Goal: Transaction & Acquisition: Obtain resource

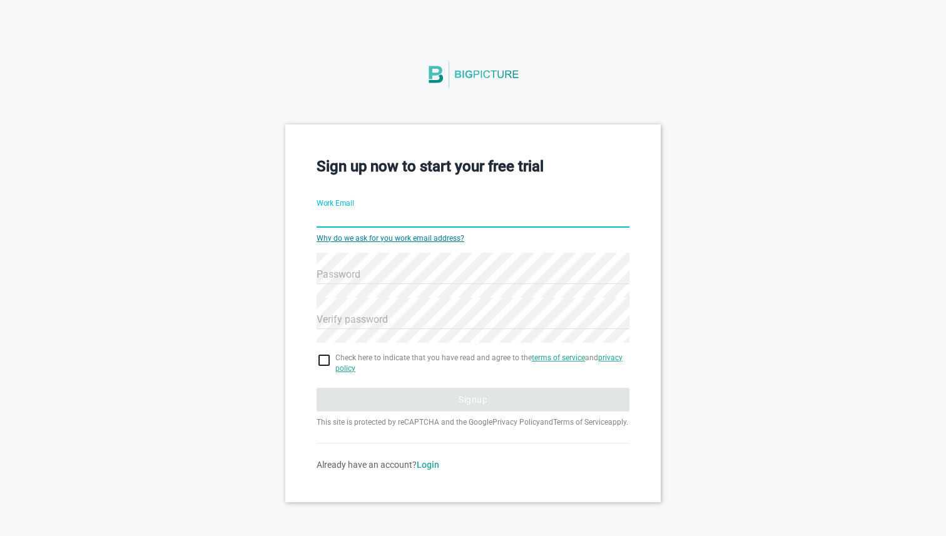
type input "[EMAIL_ADDRESS][DOMAIN_NAME]"
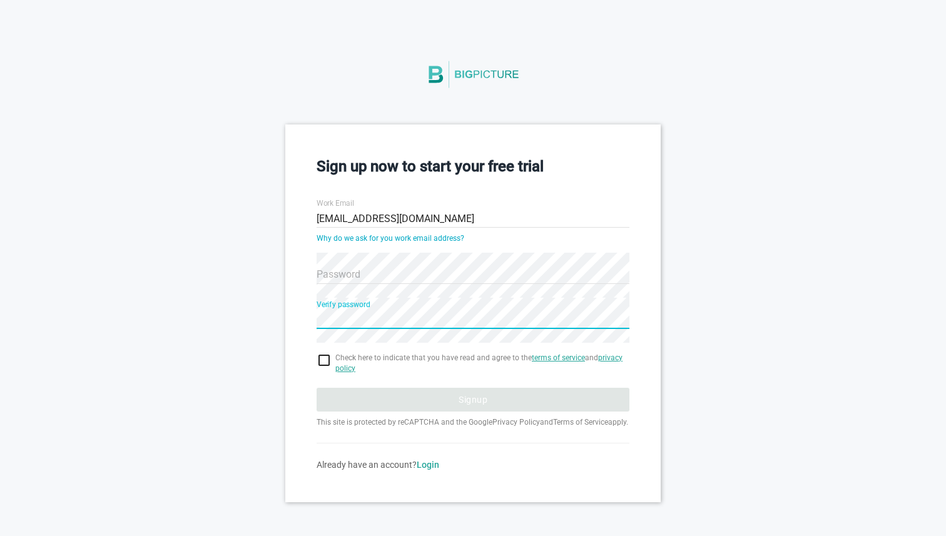
click at [352, 284] on hr at bounding box center [473, 284] width 313 height 1
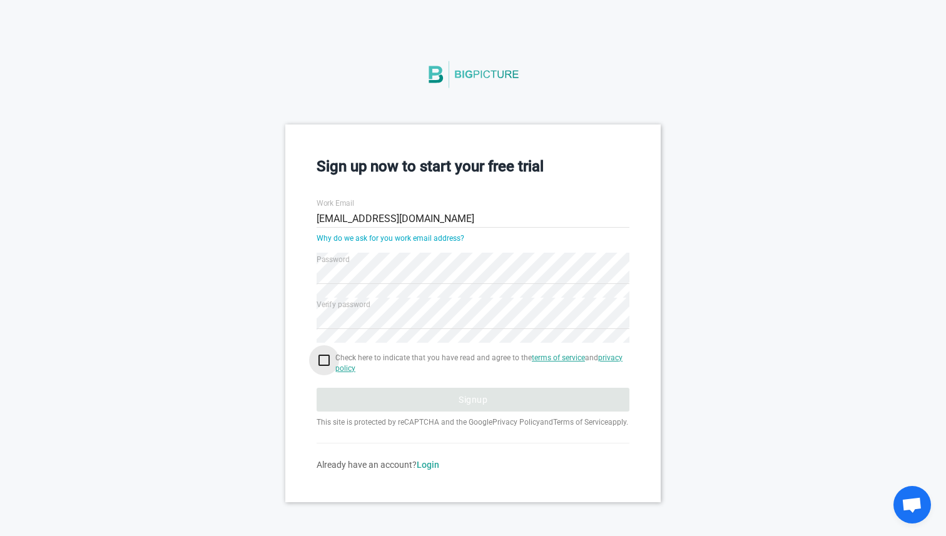
click at [327, 362] on input "checkbox" at bounding box center [473, 360] width 313 height 15
checkbox input "true"
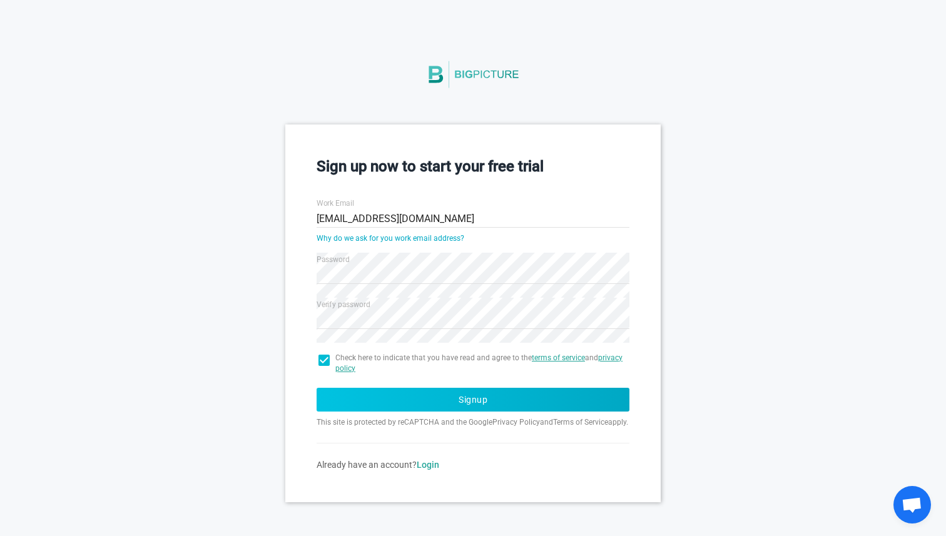
click at [395, 404] on button "Signup" at bounding box center [473, 400] width 313 height 24
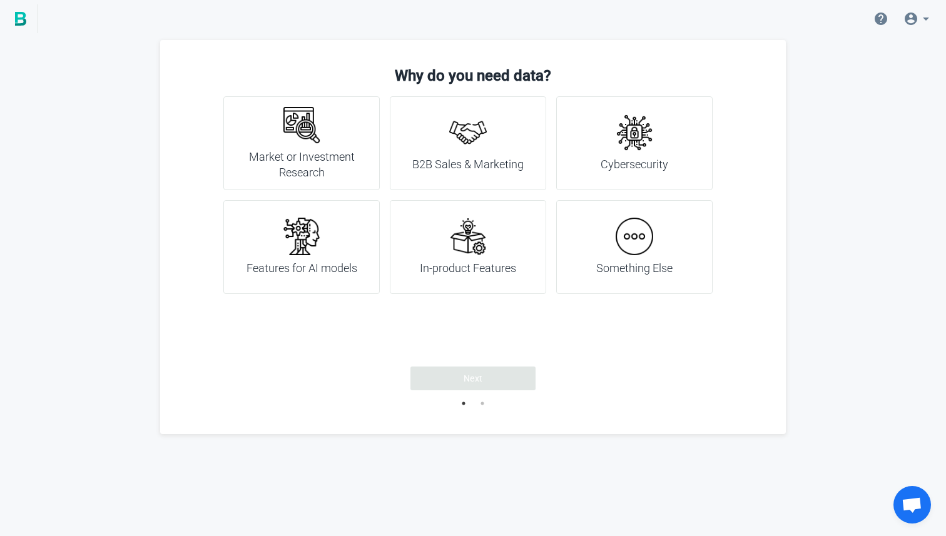
click at [324, 143] on div "Market or Investment Research" at bounding box center [301, 143] width 125 height 74
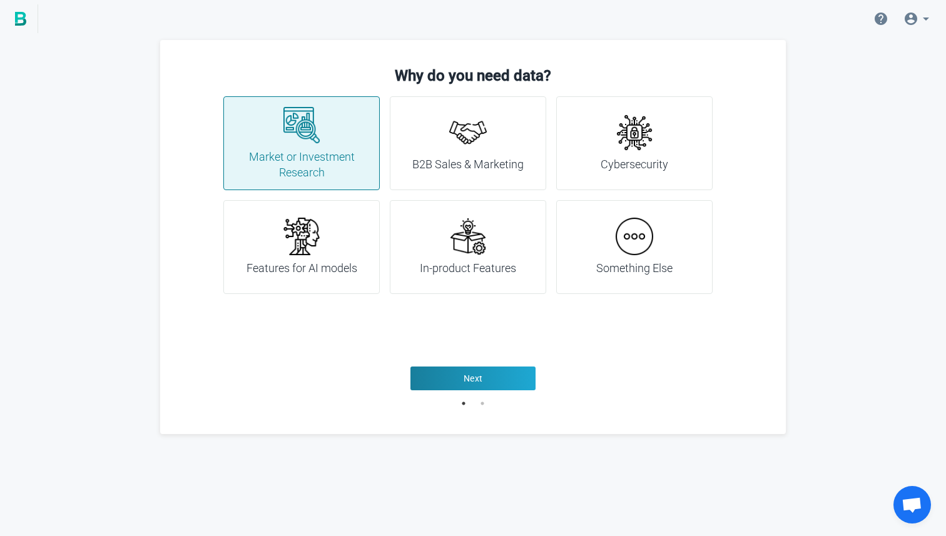
click at [438, 156] on div "B2B Sales & Marketing" at bounding box center [468, 143] width 111 height 59
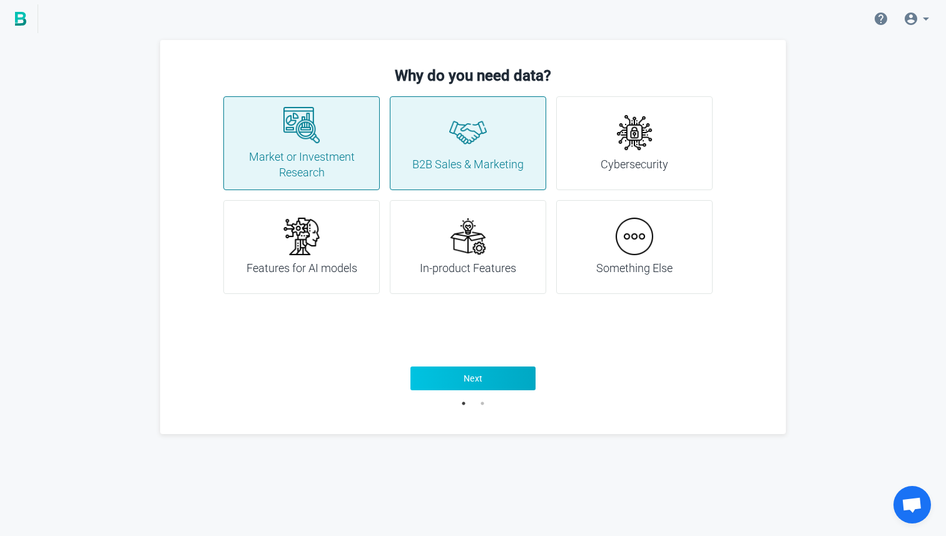
click at [485, 390] on button "Next" at bounding box center [473, 379] width 125 height 24
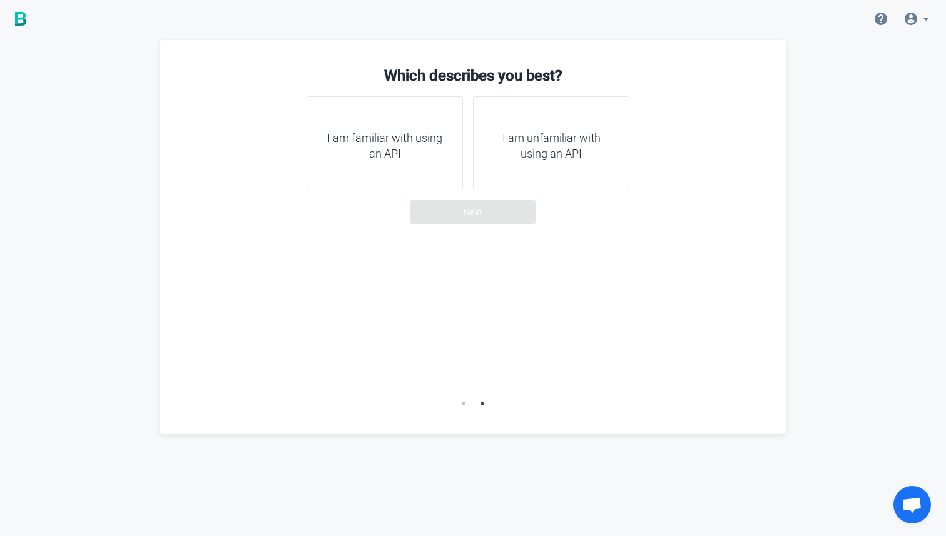
click at [501, 165] on div "I am unfamiliar with using an API" at bounding box center [551, 143] width 156 height 94
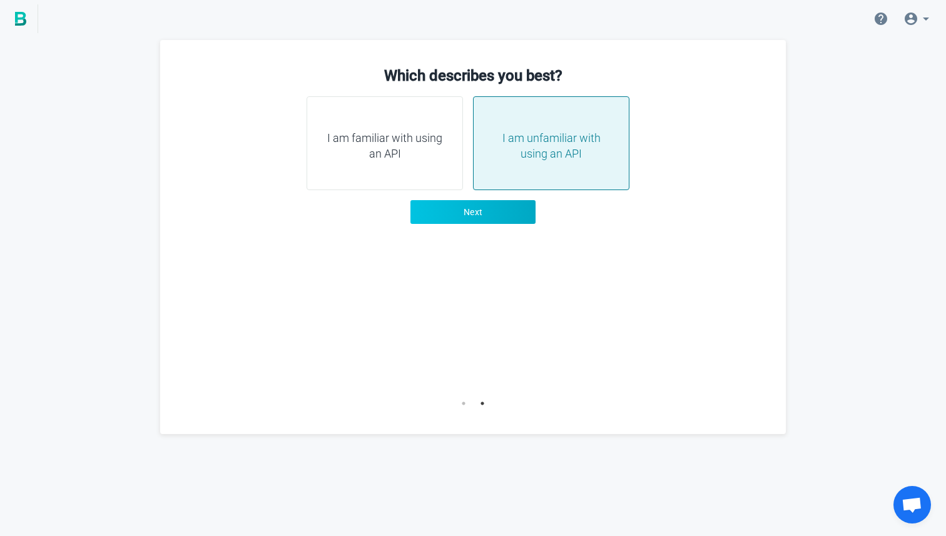
click at [481, 205] on button "Next" at bounding box center [473, 212] width 125 height 24
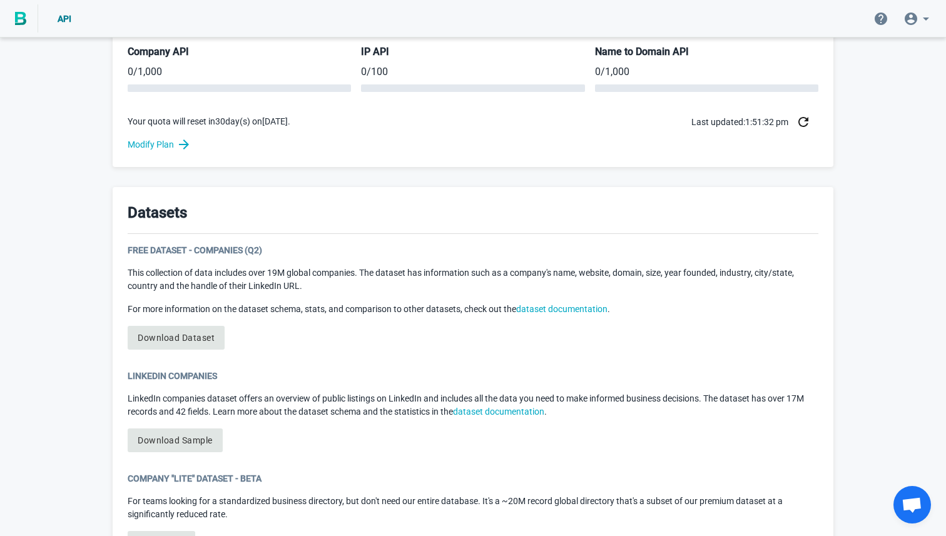
scroll to position [540, 0]
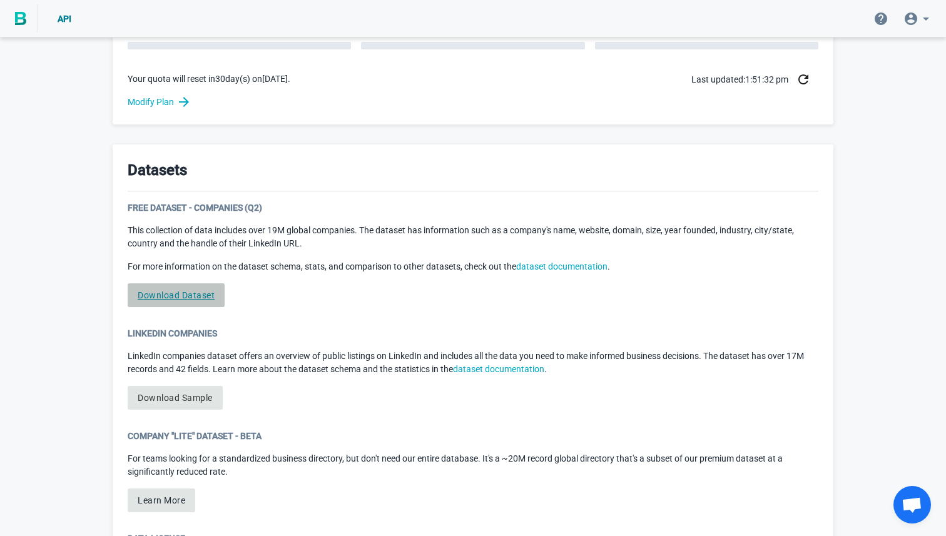
click at [183, 294] on link "Download Dataset" at bounding box center [176, 296] width 97 height 24
click at [185, 290] on link "Download Dataset" at bounding box center [176, 296] width 97 height 24
click at [192, 296] on link "Download Dataset" at bounding box center [176, 296] width 97 height 24
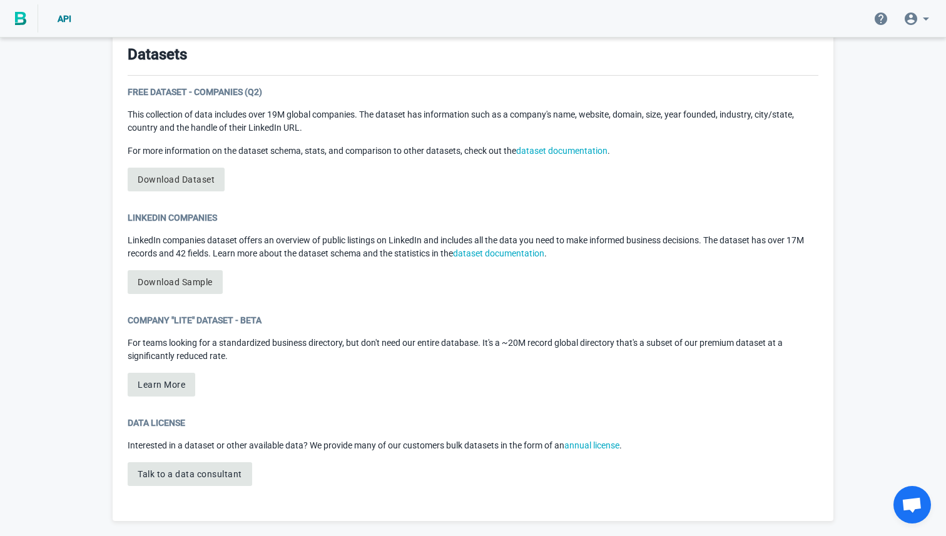
scroll to position [622, 0]
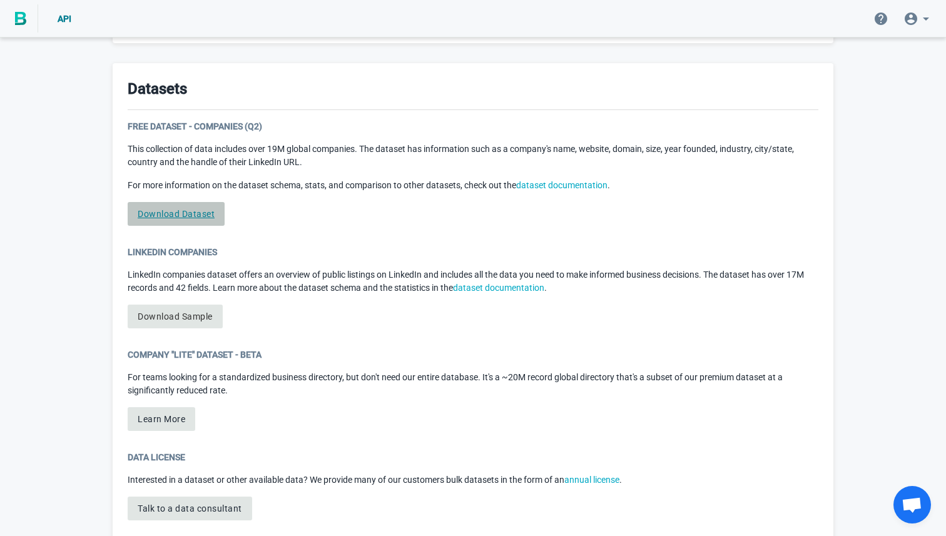
click at [202, 213] on link "Download Dataset" at bounding box center [176, 214] width 97 height 24
click at [188, 124] on div "Free Dataset - Companies (Q2)" at bounding box center [473, 126] width 691 height 13
click at [171, 212] on link "Download Dataset" at bounding box center [176, 214] width 97 height 24
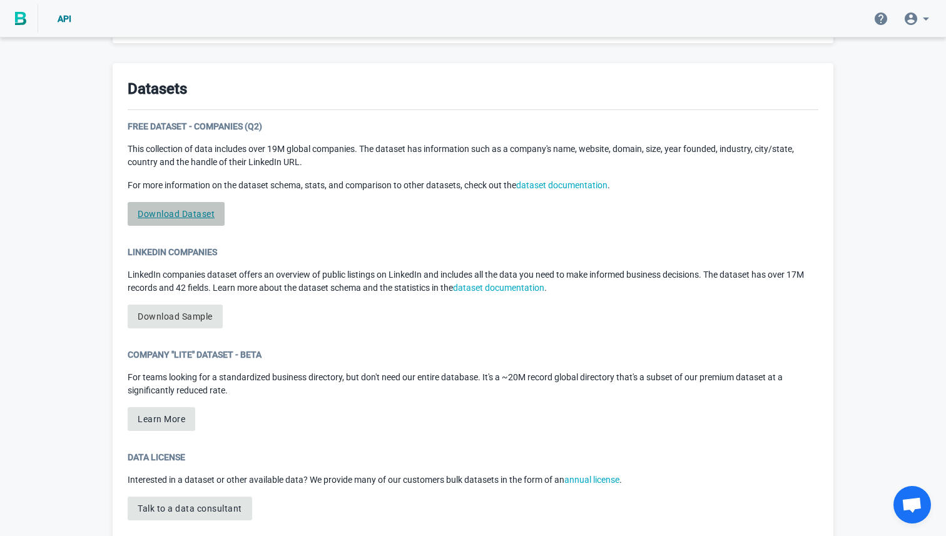
click at [162, 212] on link "Download Dataset" at bounding box center [176, 214] width 97 height 24
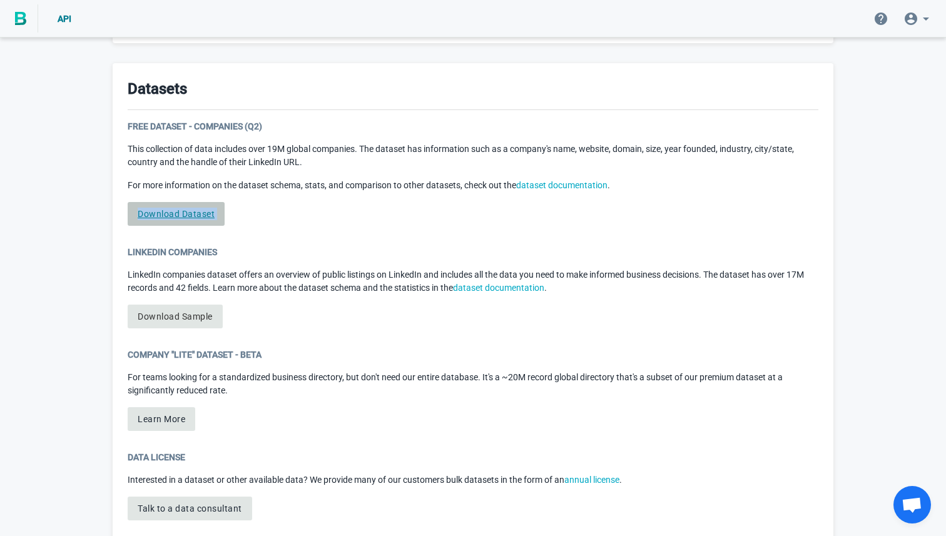
click at [162, 212] on link "Download Dataset" at bounding box center [176, 214] width 97 height 24
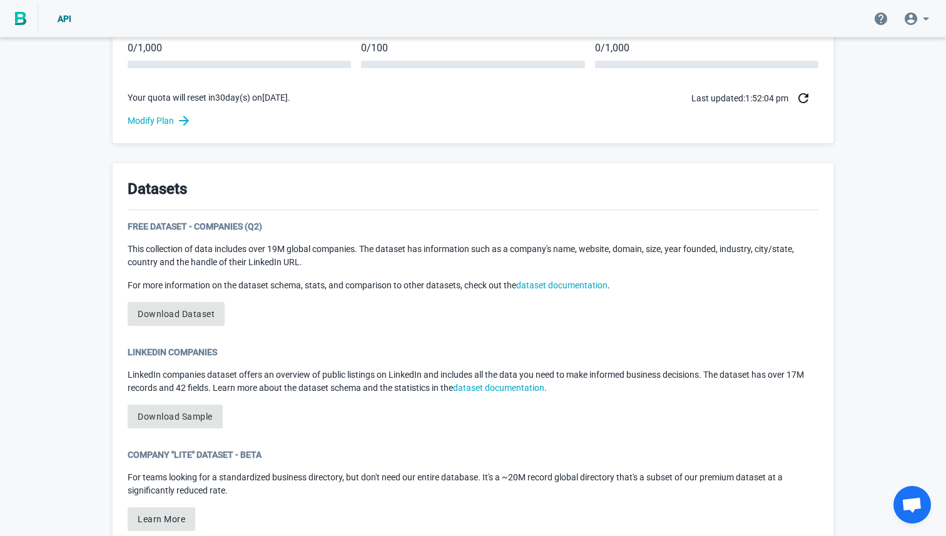
scroll to position [522, 0]
click at [191, 309] on link "Download Dataset" at bounding box center [176, 314] width 97 height 24
click at [172, 312] on link "Download Dataset" at bounding box center [176, 314] width 97 height 24
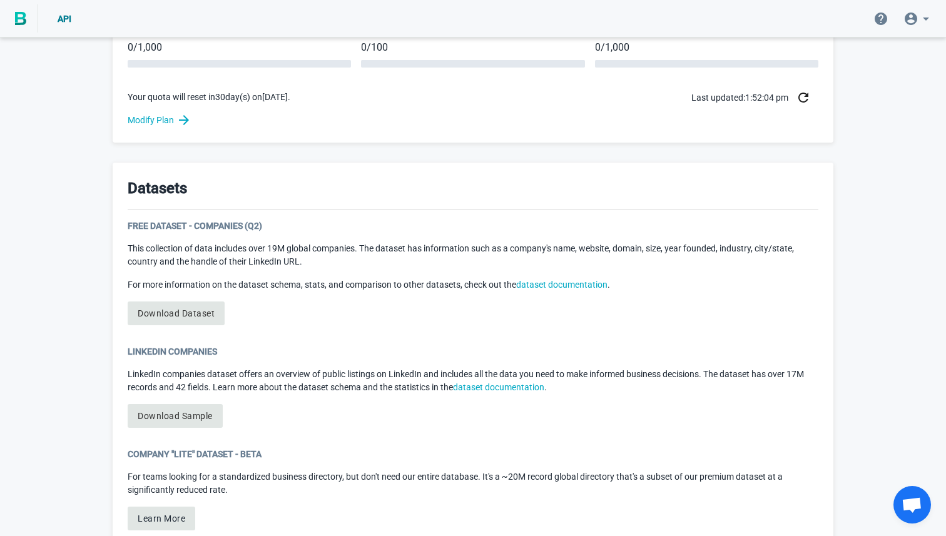
click at [173, 222] on div "Free Dataset - Companies (Q2)" at bounding box center [473, 226] width 691 height 13
click at [183, 414] on link "Download Sample" at bounding box center [175, 416] width 95 height 24
click at [192, 411] on link "Download Sample" at bounding box center [175, 416] width 95 height 24
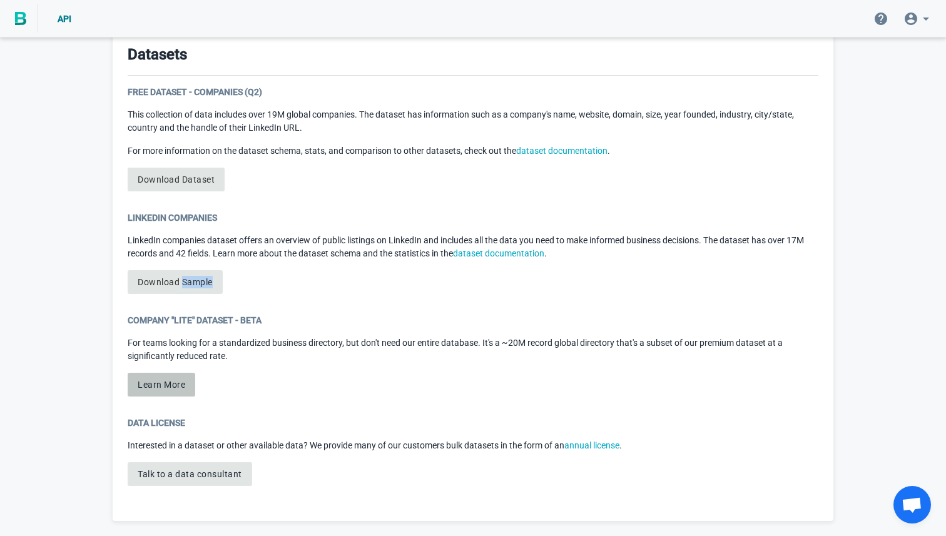
click at [161, 382] on button "Learn More" at bounding box center [162, 385] width 68 height 24
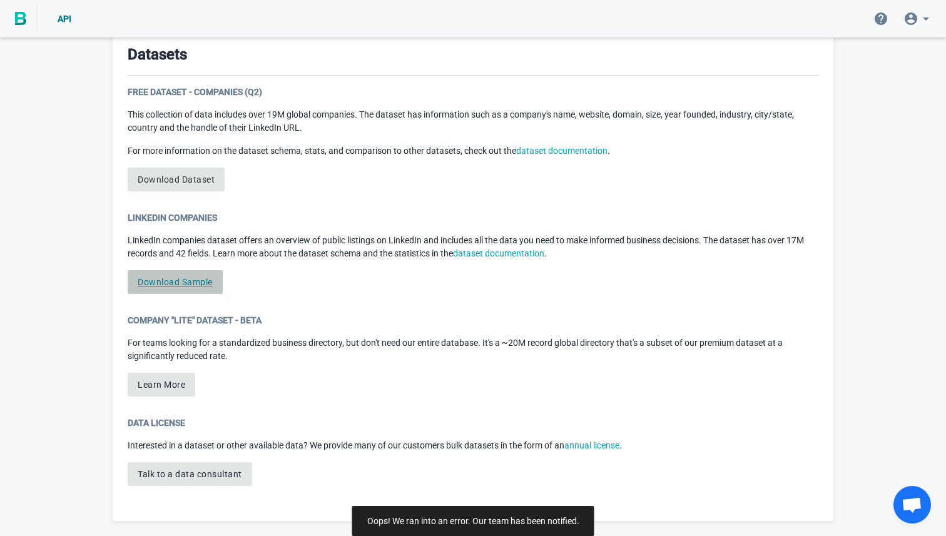
click at [179, 283] on link "Download Sample" at bounding box center [175, 282] width 95 height 24
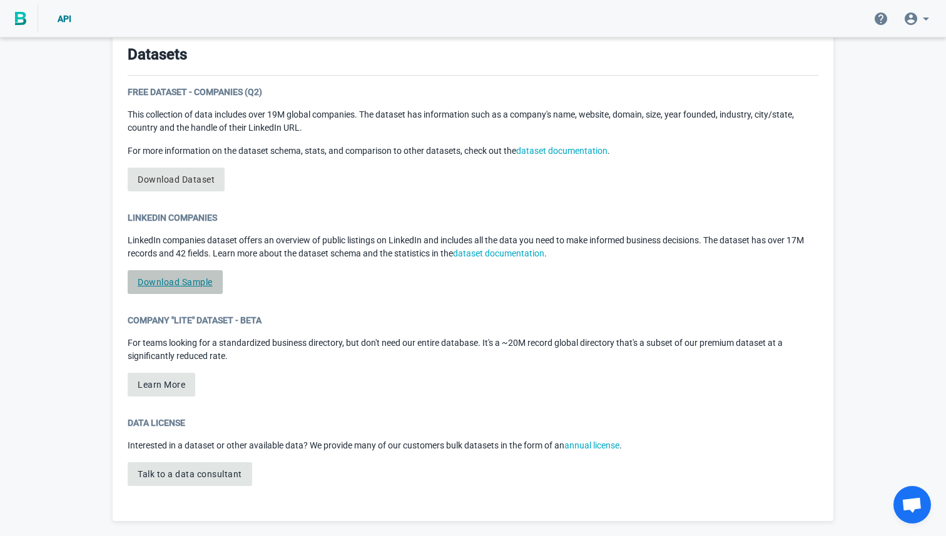
click at [179, 283] on link "Download Sample" at bounding box center [175, 282] width 95 height 24
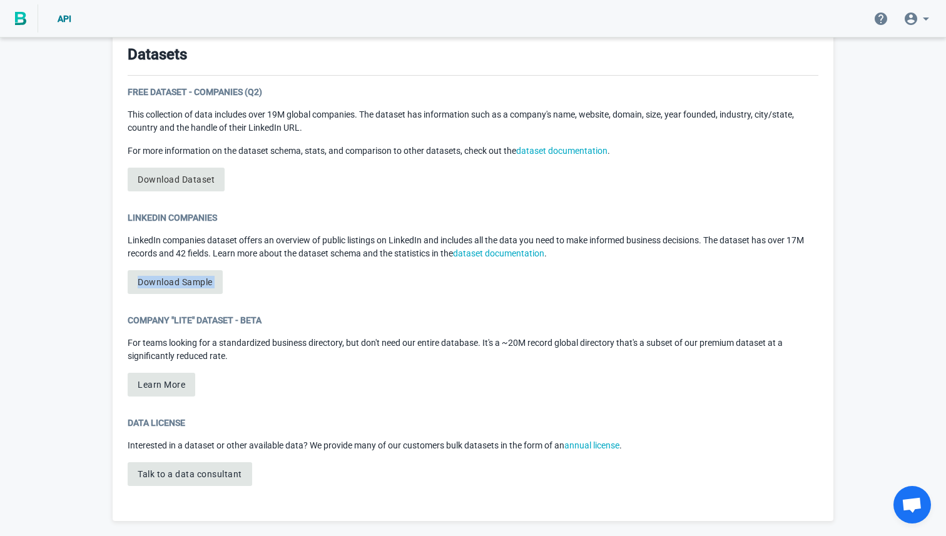
click at [918, 18] on icon at bounding box center [911, 18] width 15 height 15
click at [854, 48] on link "Account" at bounding box center [872, 54] width 123 height 30
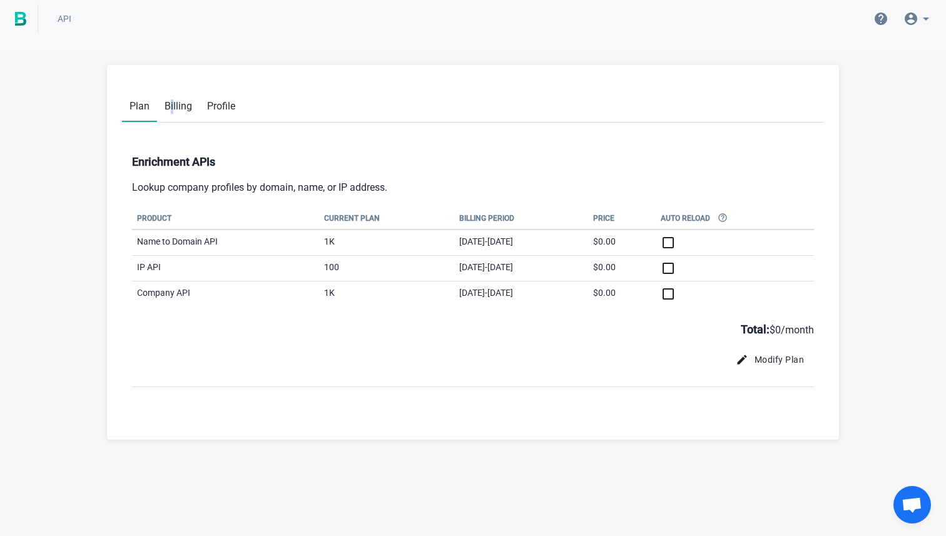
click at [172, 101] on span "Billing" at bounding box center [179, 106] width 28 height 12
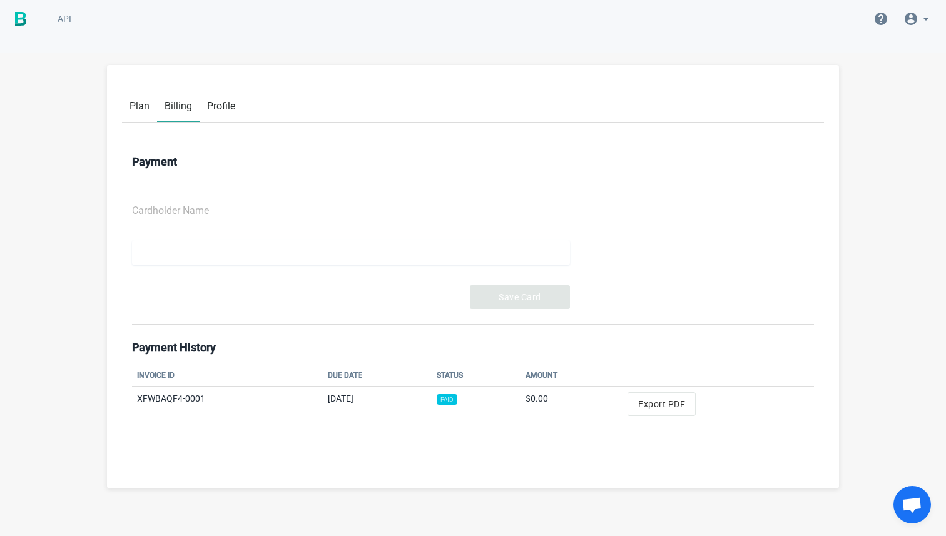
click at [228, 108] on span "Profile" at bounding box center [221, 106] width 28 height 12
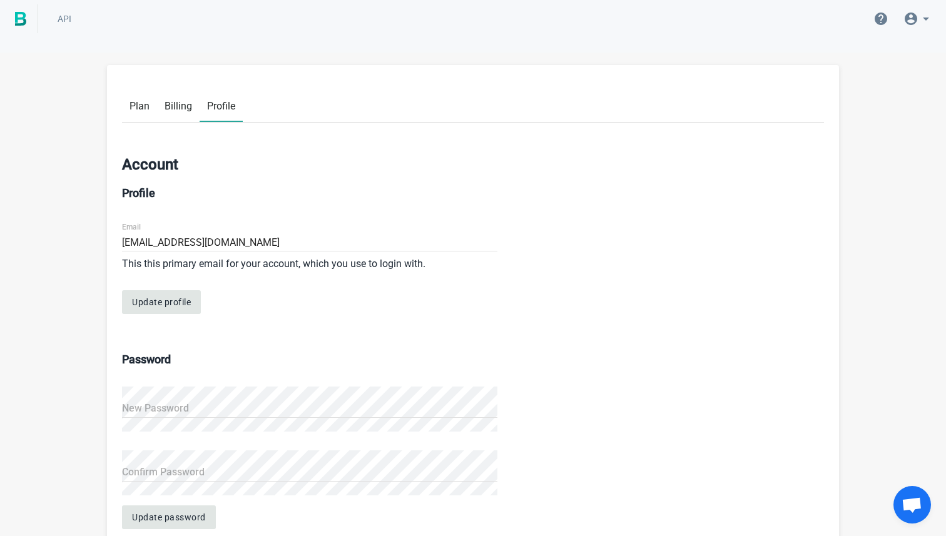
click at [191, 104] on span "Billing" at bounding box center [179, 106] width 28 height 12
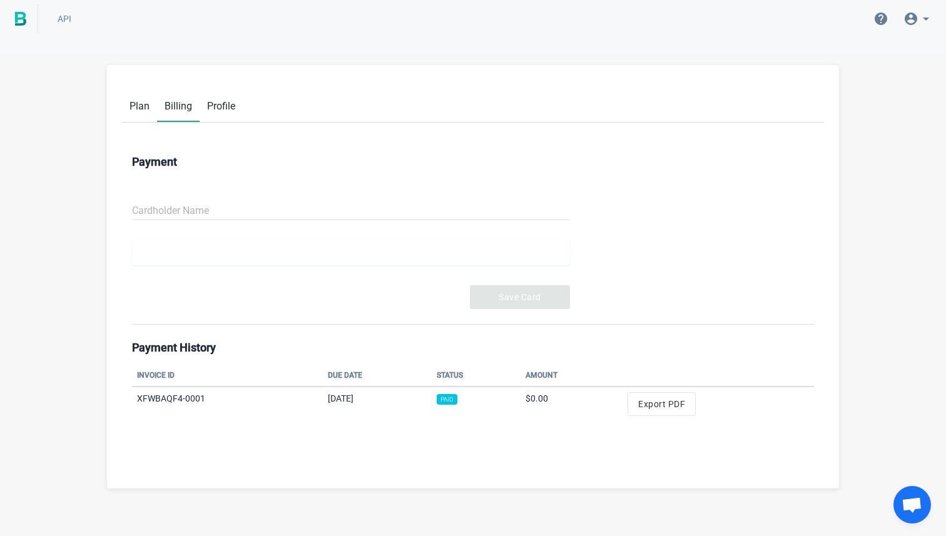
click at [28, 23] on link at bounding box center [19, 18] width 38 height 29
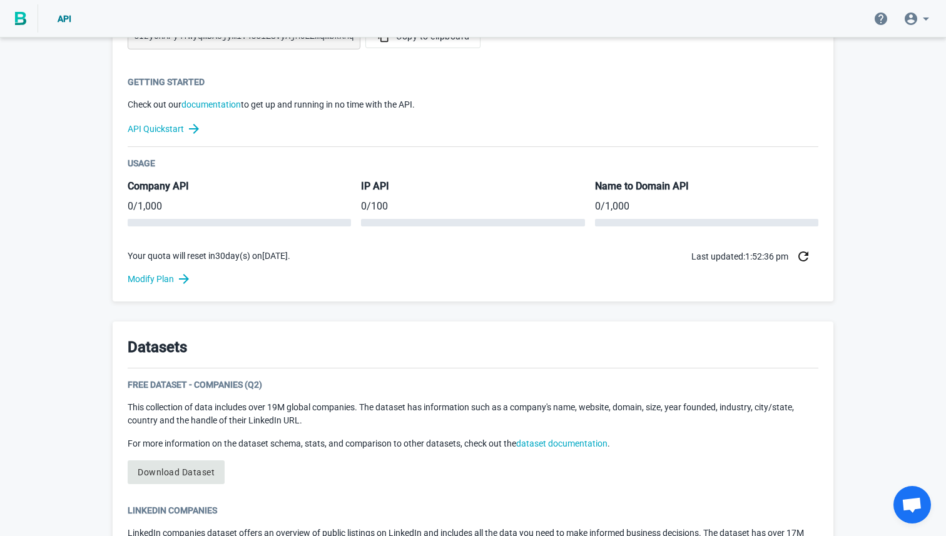
scroll to position [364, 0]
click at [168, 464] on link "Download Dataset" at bounding box center [176, 471] width 97 height 24
click at [168, 468] on link "Download Dataset" at bounding box center [176, 471] width 97 height 24
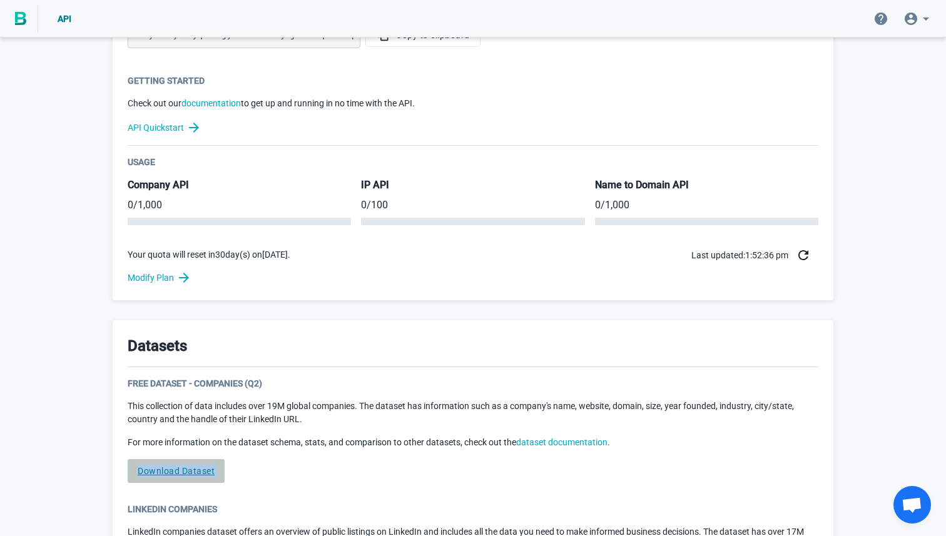
click at [168, 468] on link "Download Dataset" at bounding box center [176, 471] width 97 height 24
click at [176, 455] on div "Free Dataset - Companies (Q2) This collection of data includes over 19M global …" at bounding box center [473, 435] width 691 height 116
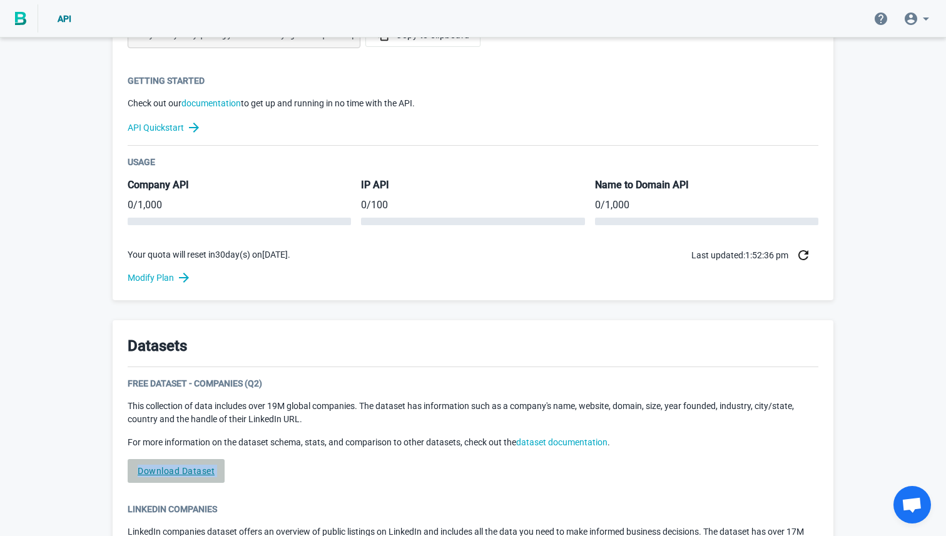
click at [173, 459] on link "Download Dataset" at bounding box center [176, 471] width 97 height 24
click at [165, 466] on link "Download Dataset" at bounding box center [176, 471] width 97 height 24
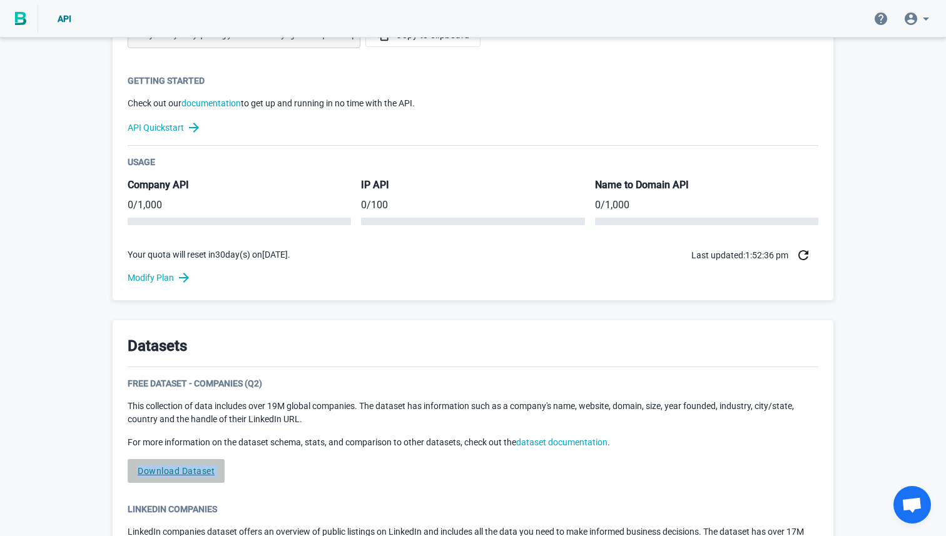
click at [165, 466] on link "Download Dataset" at bounding box center [176, 471] width 97 height 24
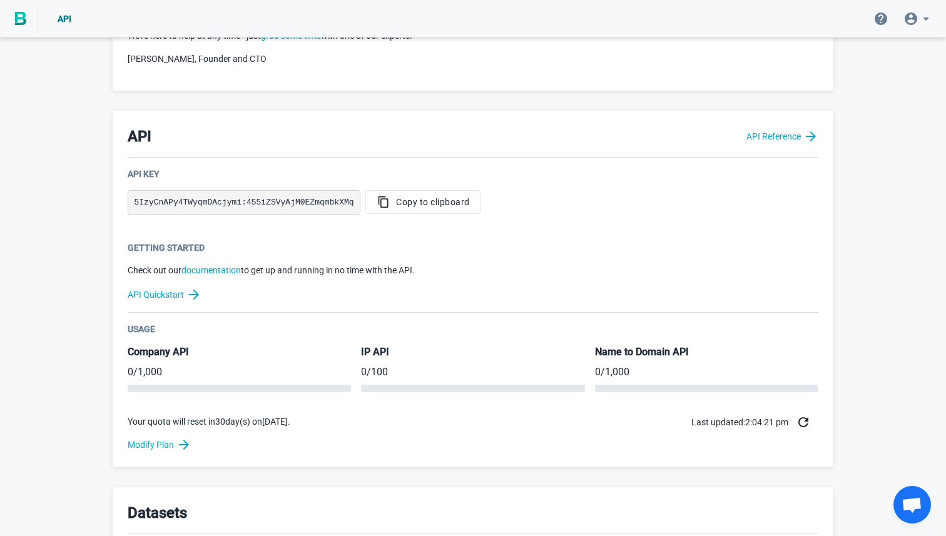
scroll to position [656, 0]
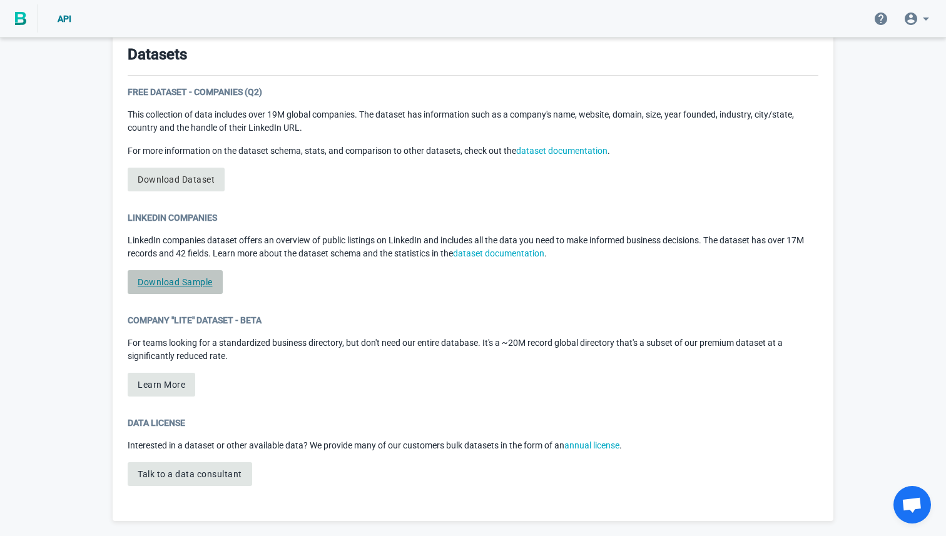
click at [164, 285] on link "Download Sample" at bounding box center [175, 282] width 95 height 24
click at [155, 379] on button "Learn More" at bounding box center [162, 385] width 68 height 24
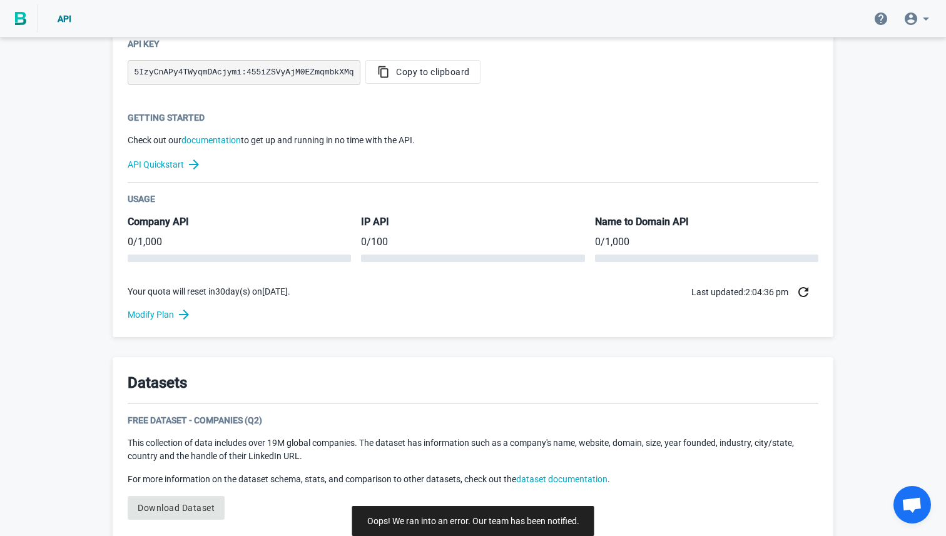
scroll to position [0, 0]
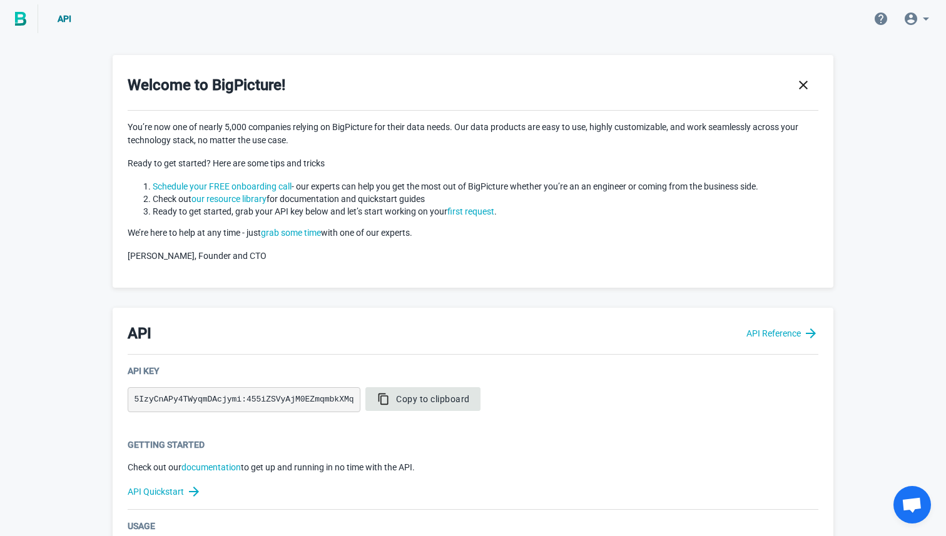
click at [414, 399] on span "Copy to clipboard" at bounding box center [423, 399] width 94 height 13
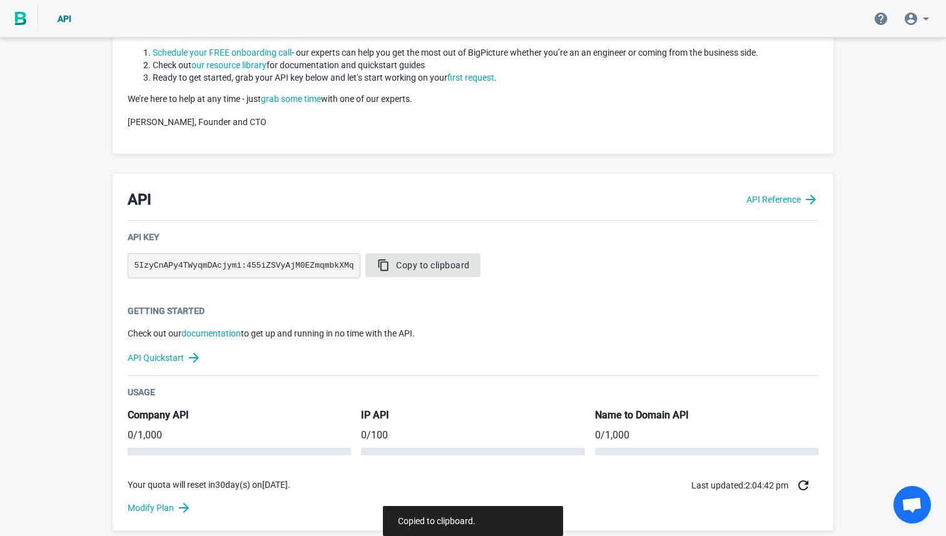
scroll to position [135, 0]
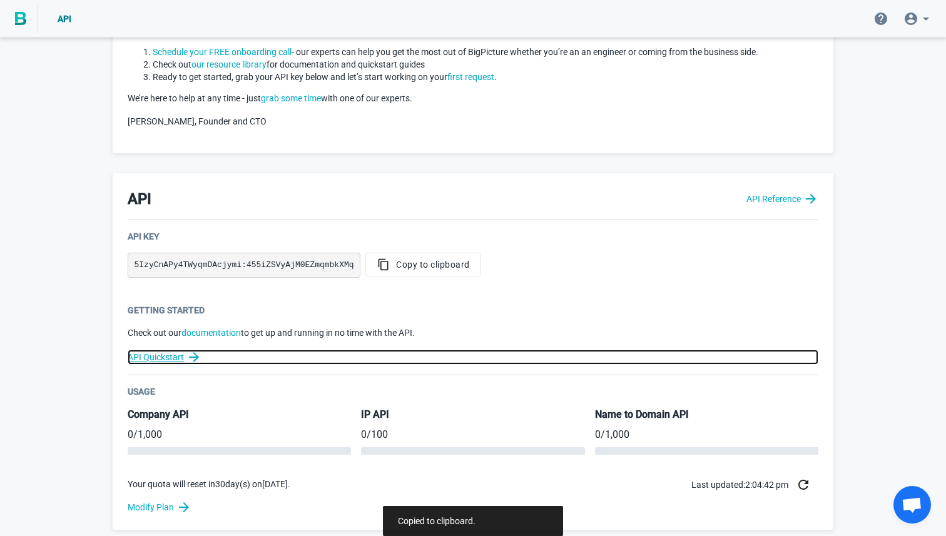
click at [180, 361] on link "API Quickstart" at bounding box center [473, 357] width 691 height 15
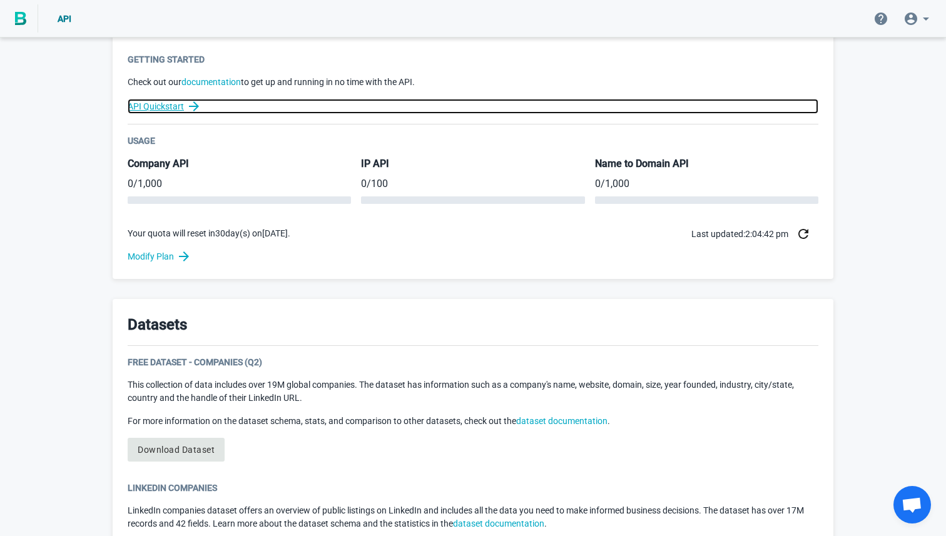
scroll to position [428, 0]
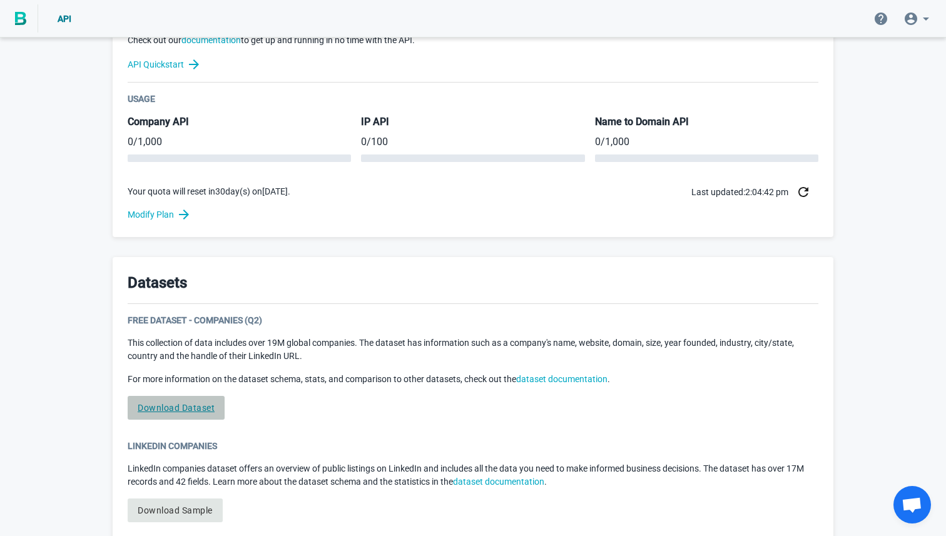
click at [183, 409] on link "Download Dataset" at bounding box center [176, 408] width 97 height 24
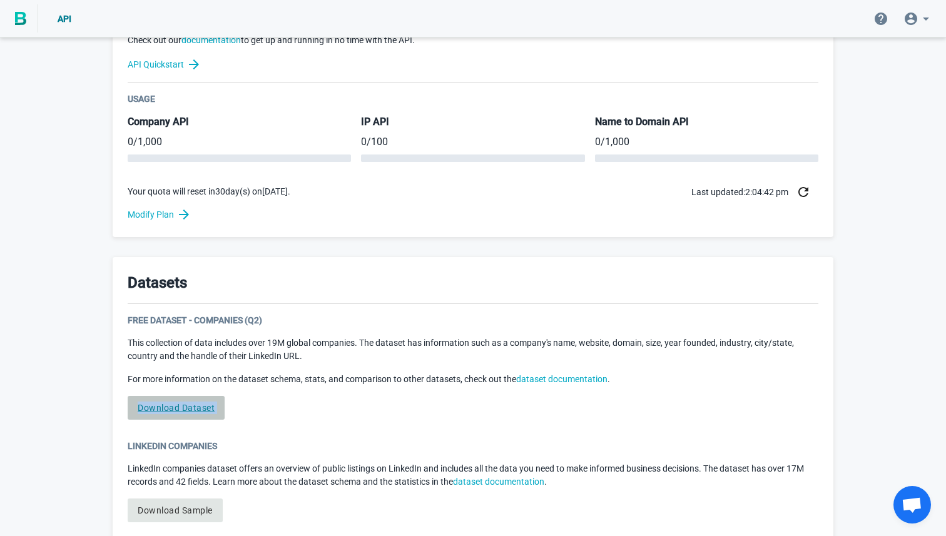
click at [183, 409] on link "Download Dataset" at bounding box center [176, 408] width 97 height 24
click at [64, 11] on div "API" at bounding box center [40, 18] width 81 height 29
click at [64, 15] on span "API" at bounding box center [65, 19] width 14 height 10
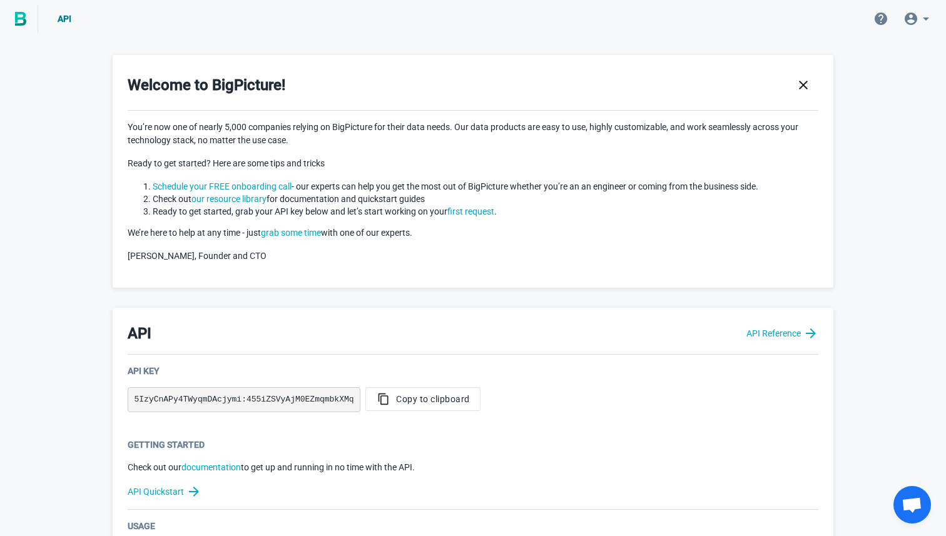
click at [16, 19] on img at bounding box center [20, 19] width 11 height 14
click at [19, 19] on img at bounding box center [20, 19] width 11 height 14
click at [802, 85] on icon "button" at bounding box center [803, 85] width 15 height 15
click at [923, 16] on icon at bounding box center [926, 18] width 15 height 15
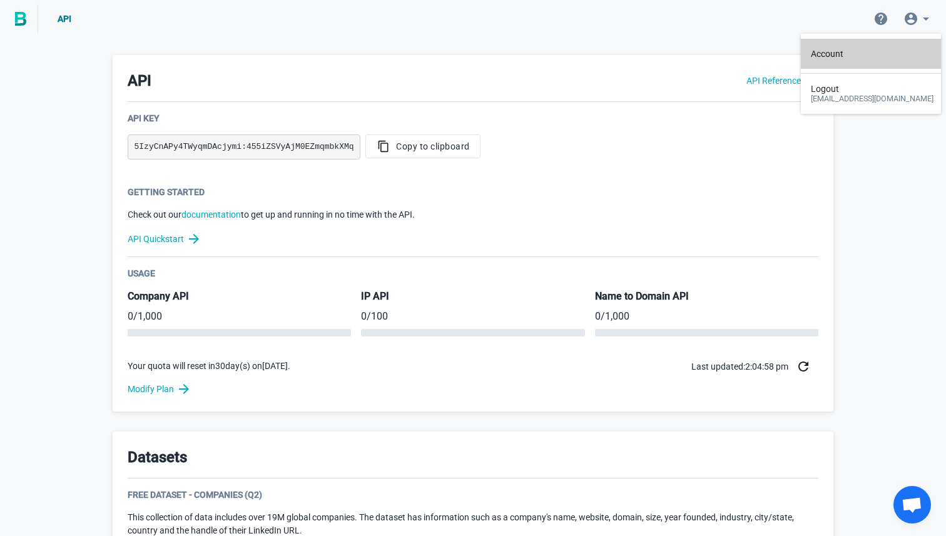
click at [838, 60] on link "Account" at bounding box center [872, 54] width 123 height 30
